Goal: Use online tool/utility: Utilize a website feature to perform a specific function

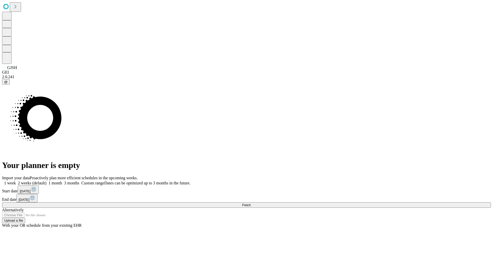
click at [251, 203] on span "Fetch" at bounding box center [246, 205] width 8 height 4
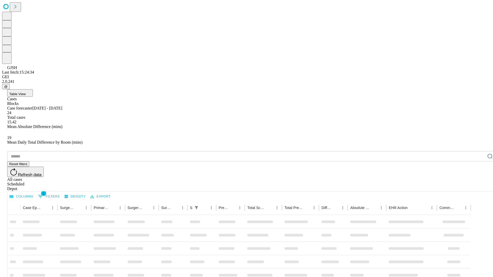
click at [26, 92] on span "Table View" at bounding box center [17, 94] width 16 height 4
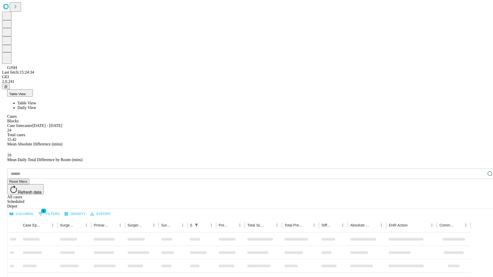
click at [36, 105] on span "Daily View" at bounding box center [26, 107] width 19 height 4
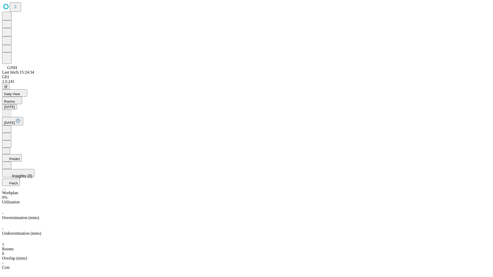
click at [22, 154] on button "Predict" at bounding box center [12, 157] width 20 height 7
